Goal: Task Accomplishment & Management: Use online tool/utility

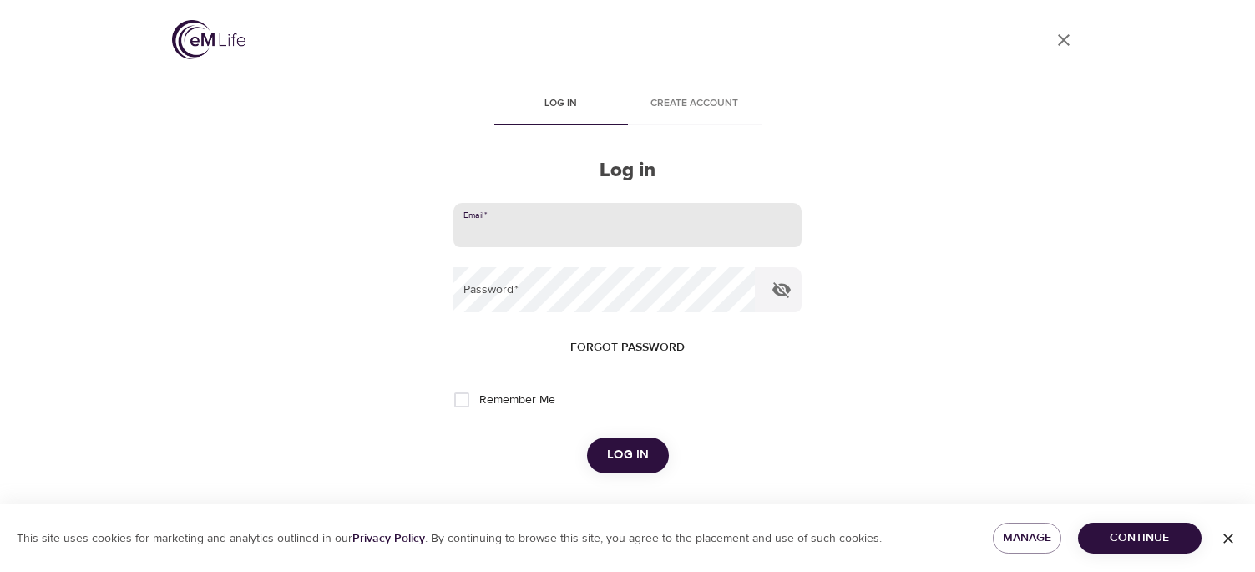
click at [588, 223] on input "email" at bounding box center [626, 225] width 347 height 45
type input "fran.piper@ftr.com"
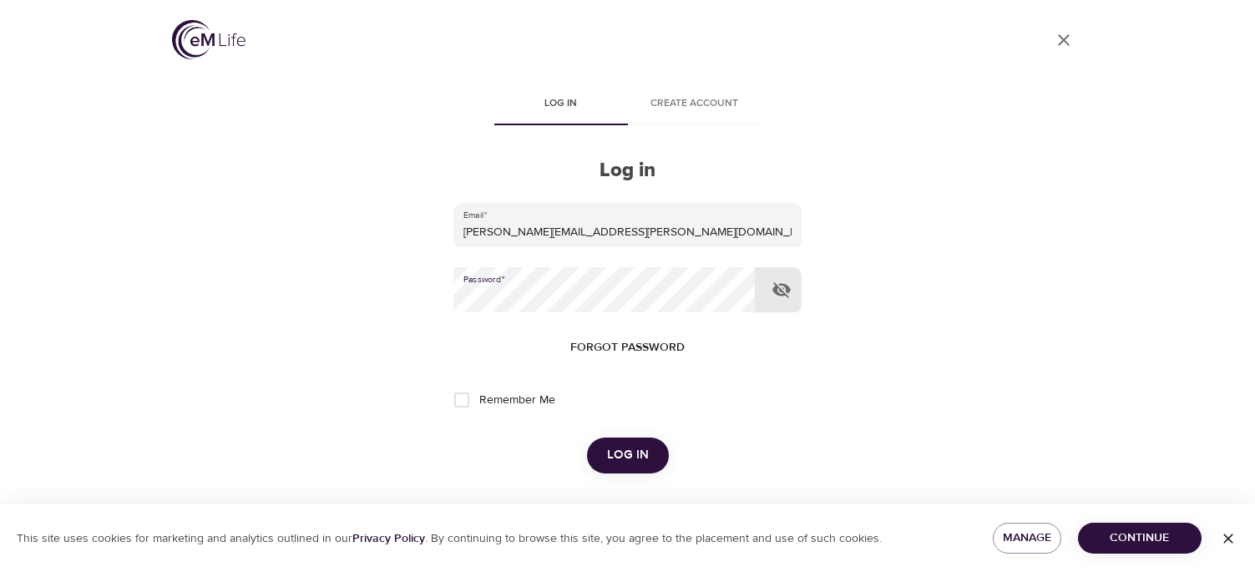
click at [465, 402] on input "Remember Me" at bounding box center [461, 399] width 35 height 35
checkbox input "true"
click at [600, 452] on button "Log in" at bounding box center [628, 454] width 82 height 35
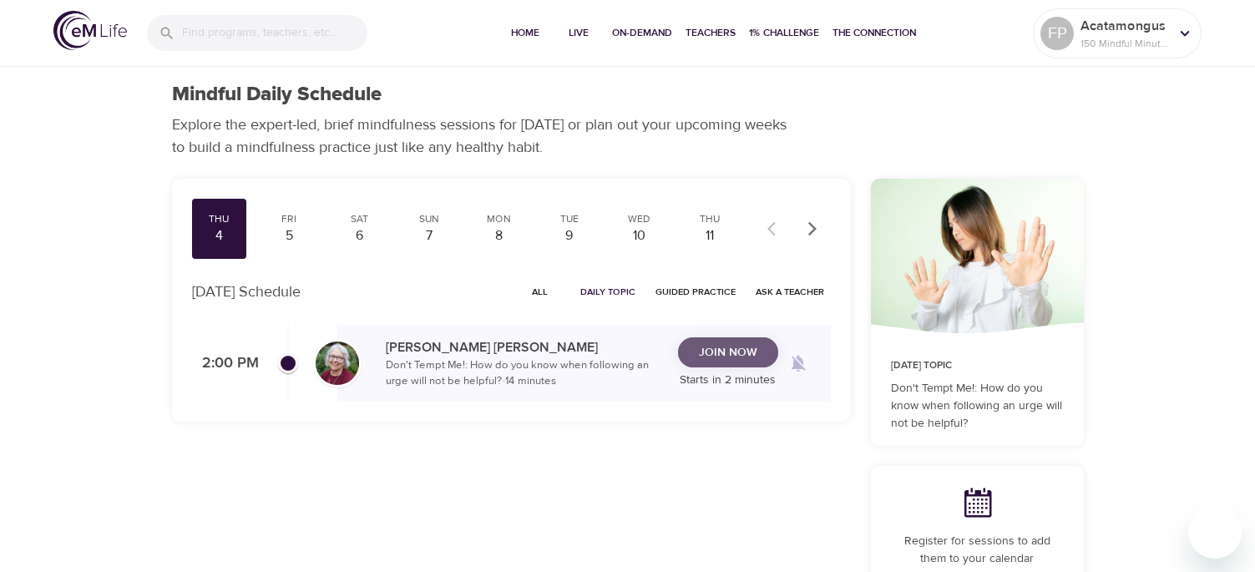
click at [731, 356] on span "Join Now" at bounding box center [728, 352] width 58 height 21
